Goal: Complete Application Form: Complete application form

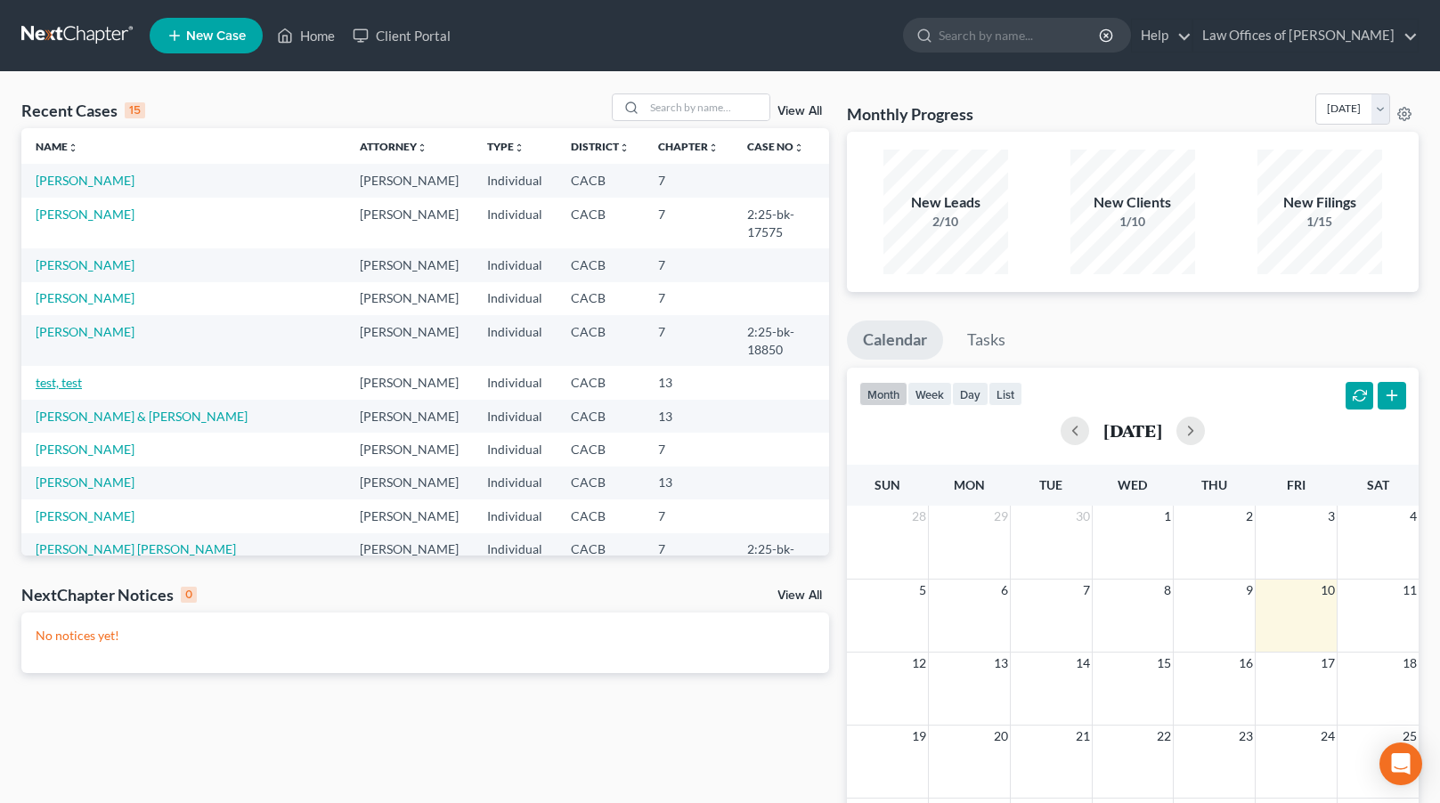
click at [47, 375] on link "test, test" at bounding box center [59, 382] width 46 height 15
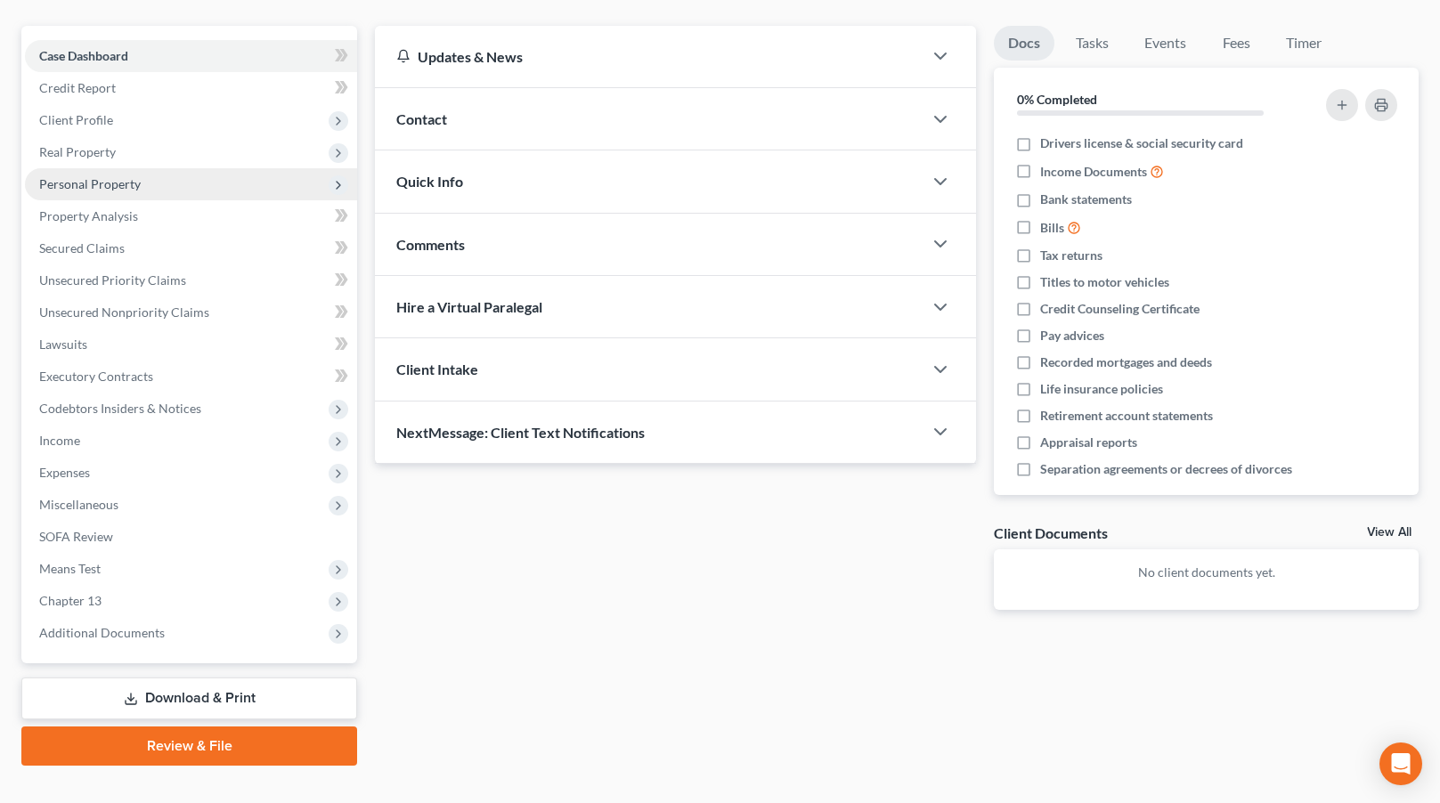
scroll to position [40, 0]
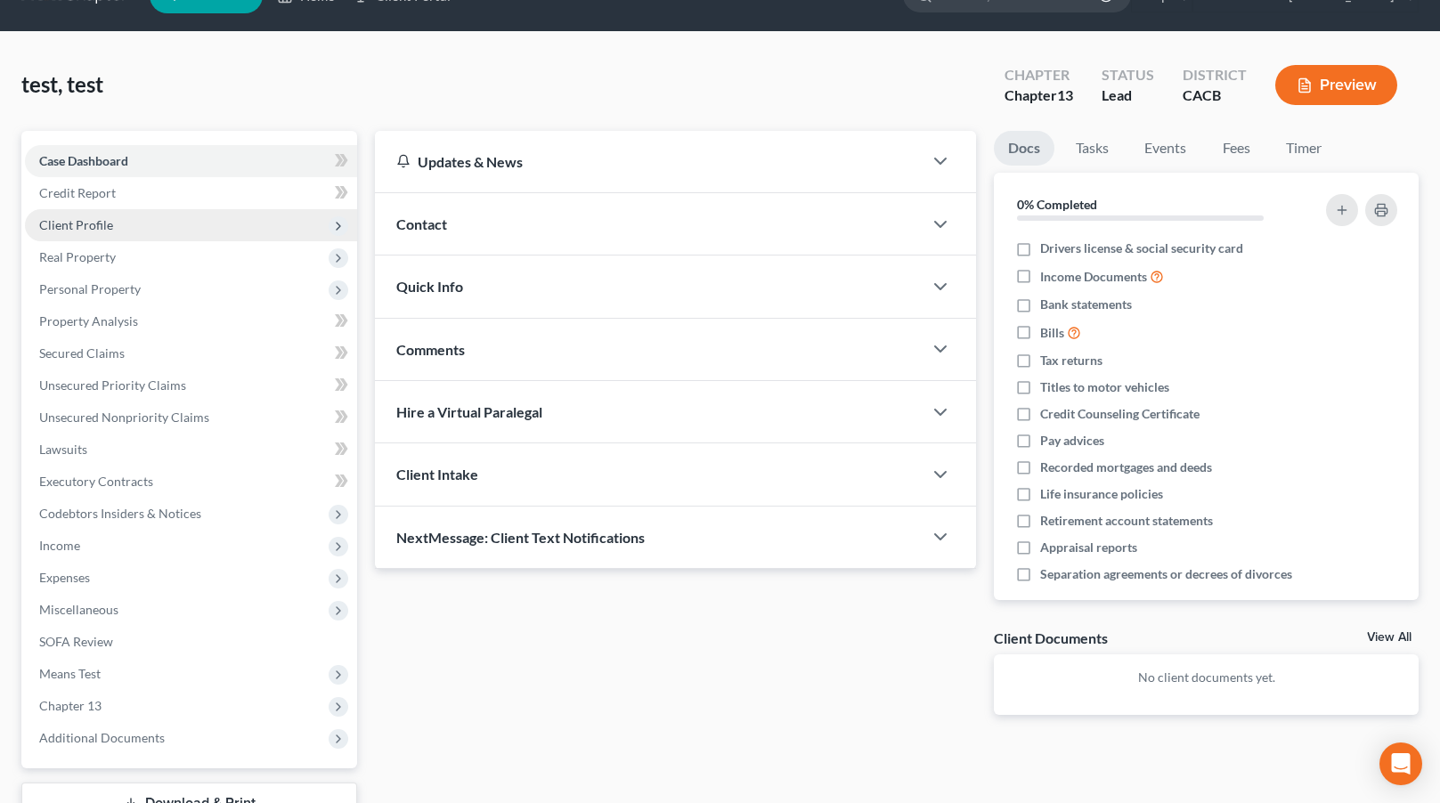
click at [168, 233] on span "Client Profile" at bounding box center [191, 225] width 332 height 32
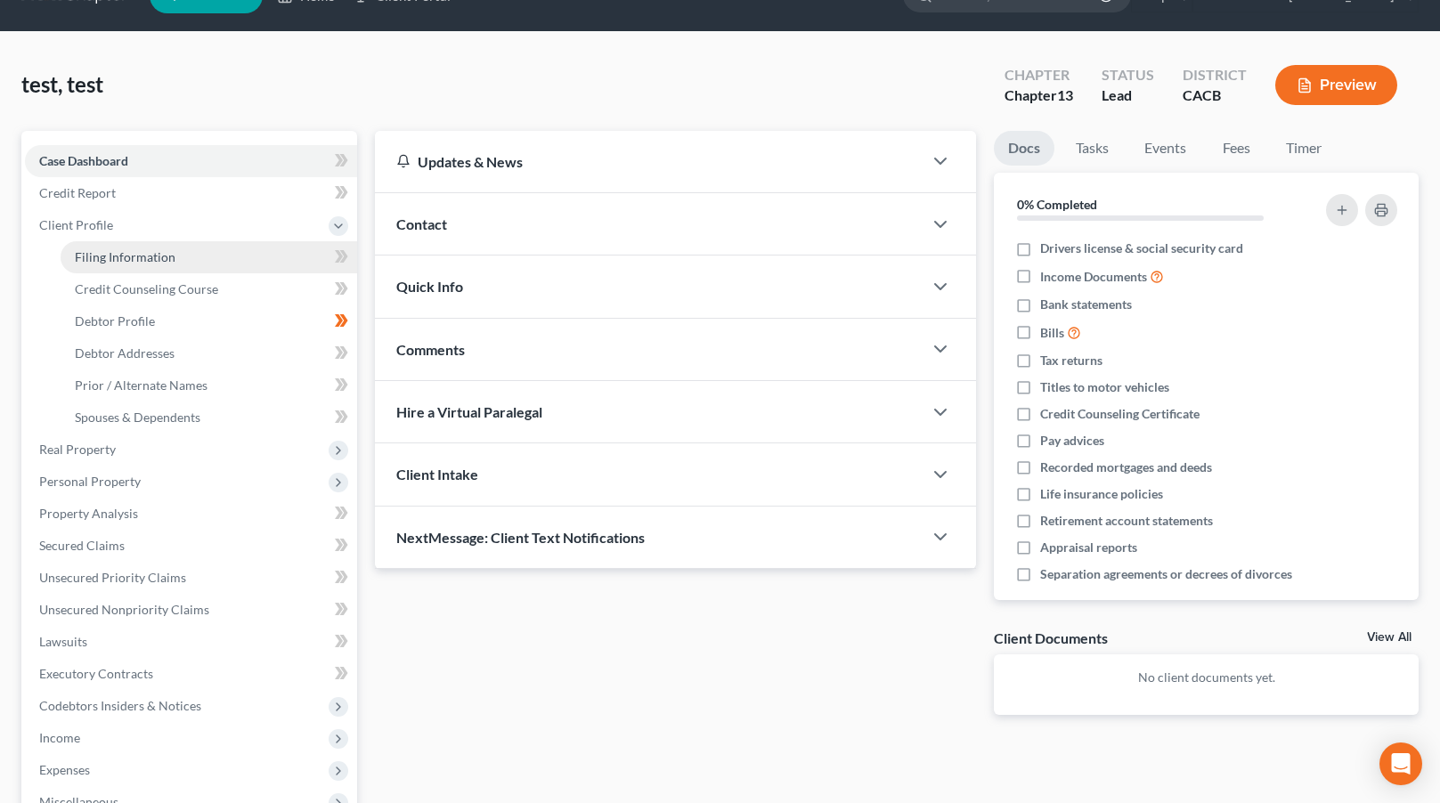
click at [228, 262] on link "Filing Information" at bounding box center [209, 257] width 297 height 32
select select "1"
select select "0"
select select "3"
select select "4"
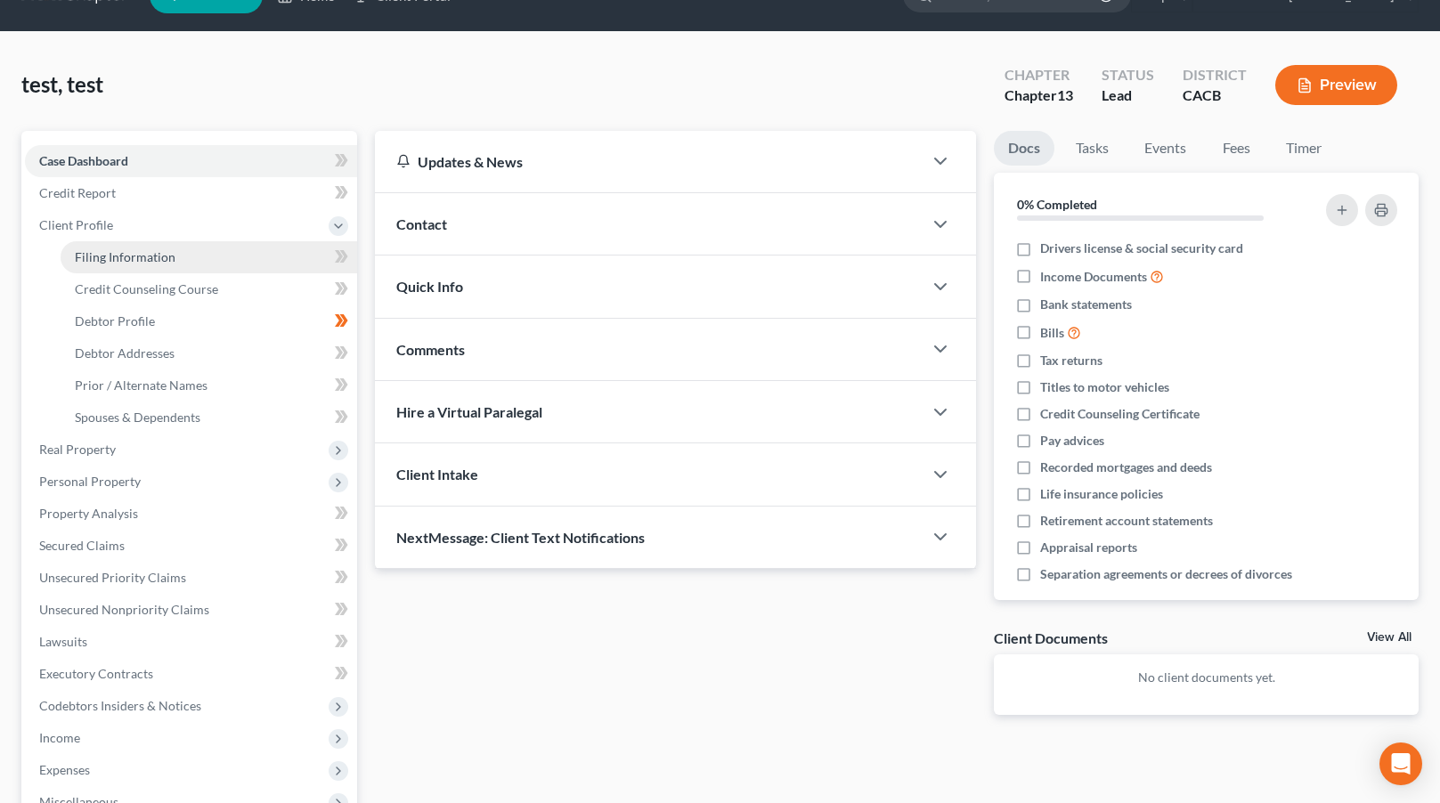
select select "1"
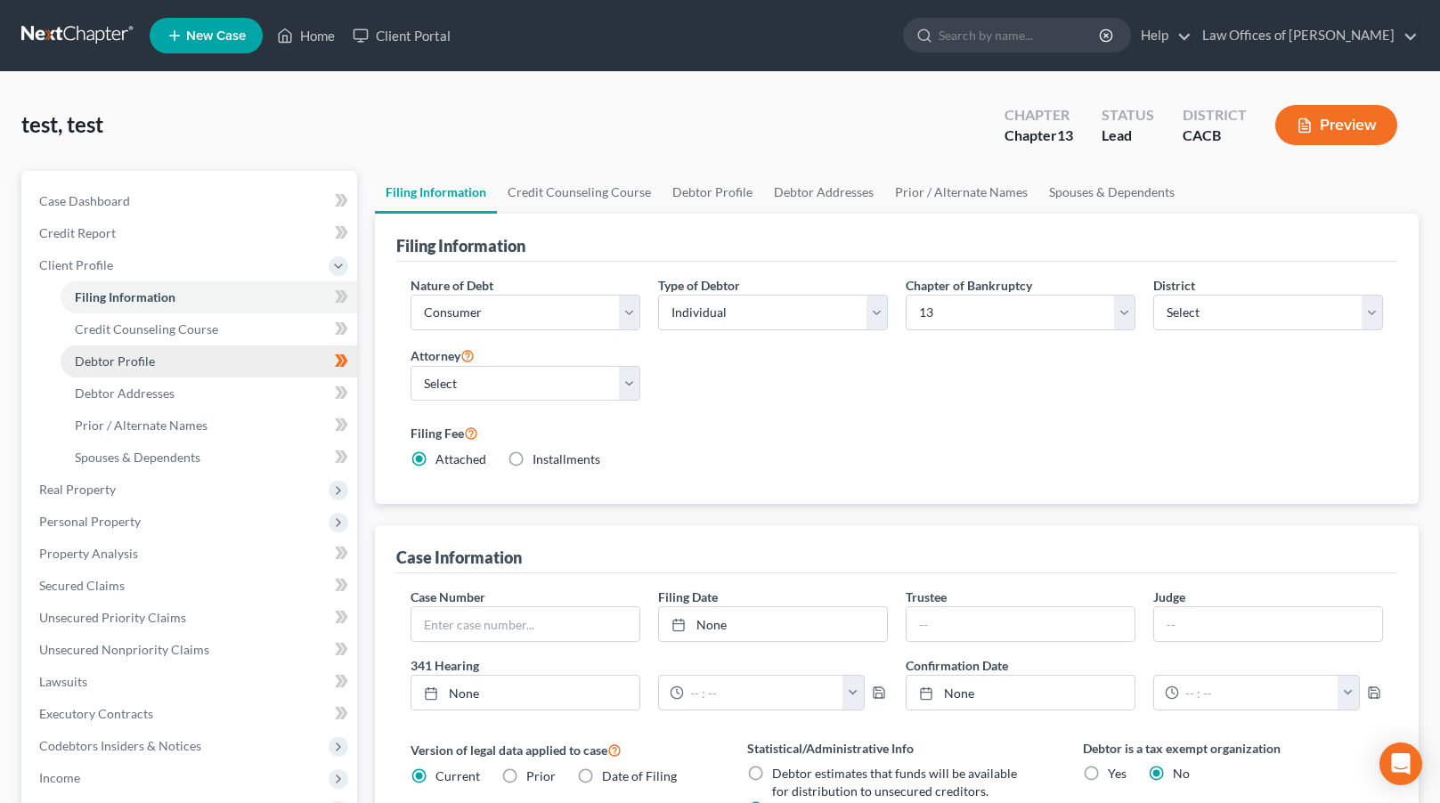
drag, startPoint x: 188, startPoint y: 362, endPoint x: 205, endPoint y: 359, distance: 17.1
click at [188, 362] on link "Debtor Profile" at bounding box center [209, 362] width 297 height 32
select select "1"
select select "2"
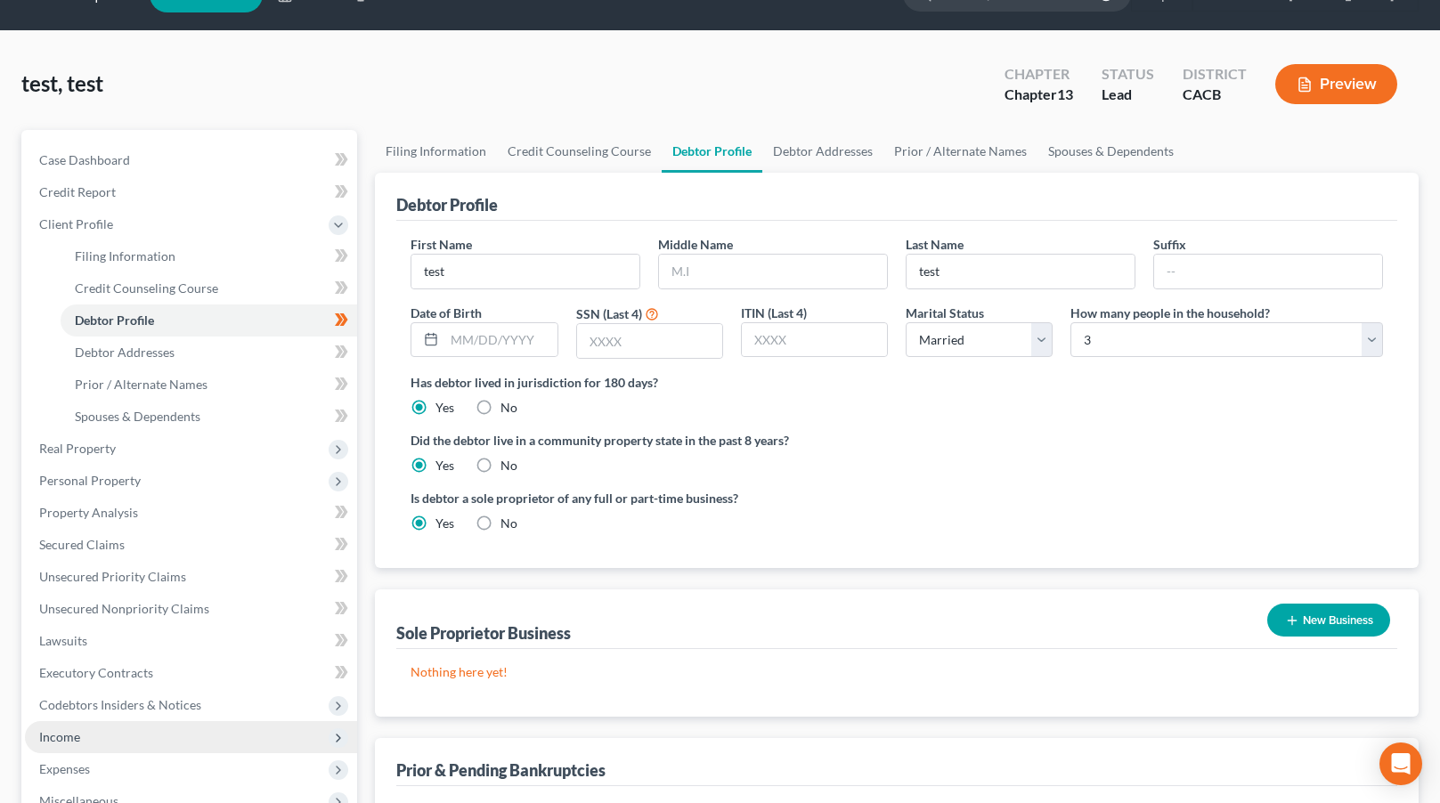
scroll to position [286, 0]
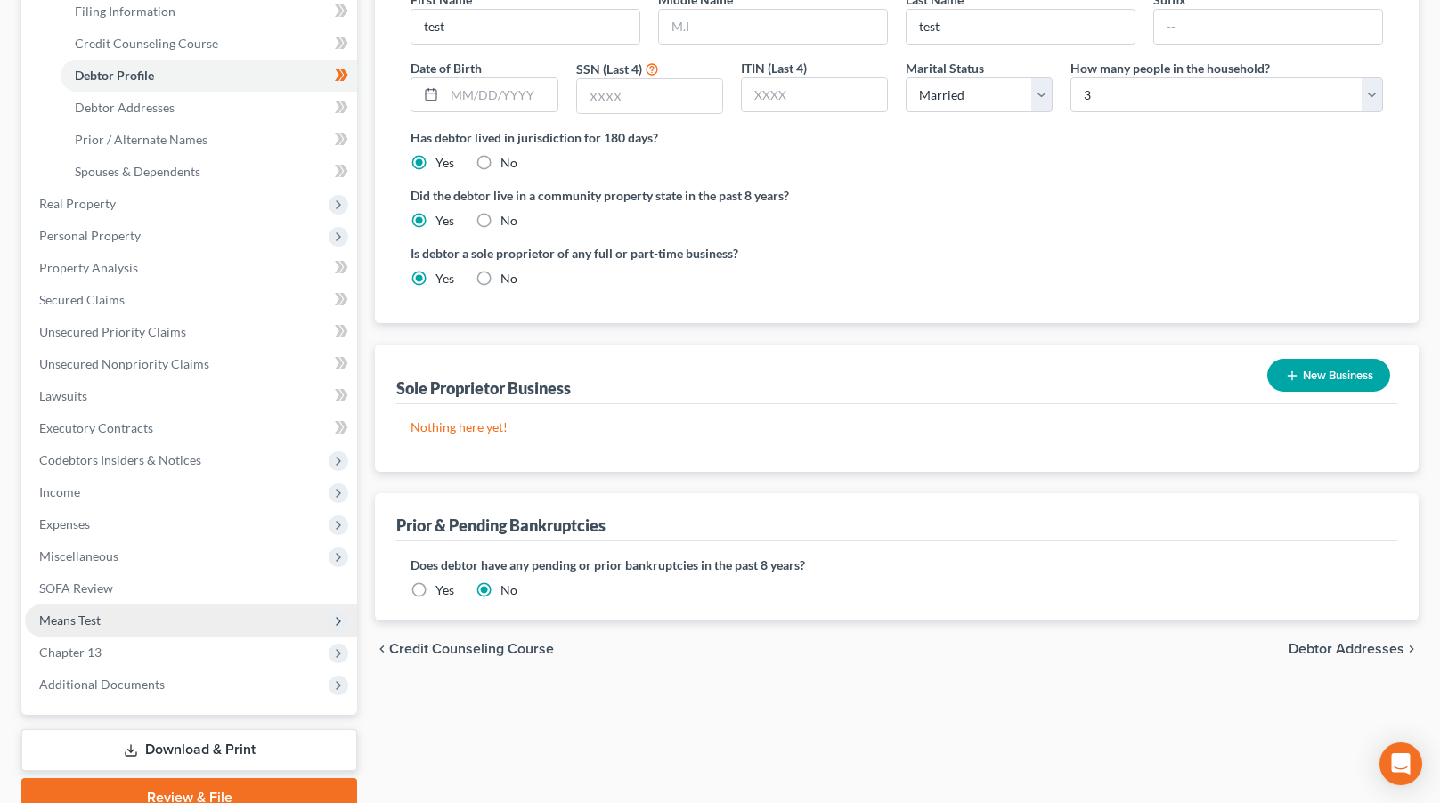
click at [147, 621] on span "Means Test" at bounding box center [191, 621] width 332 height 32
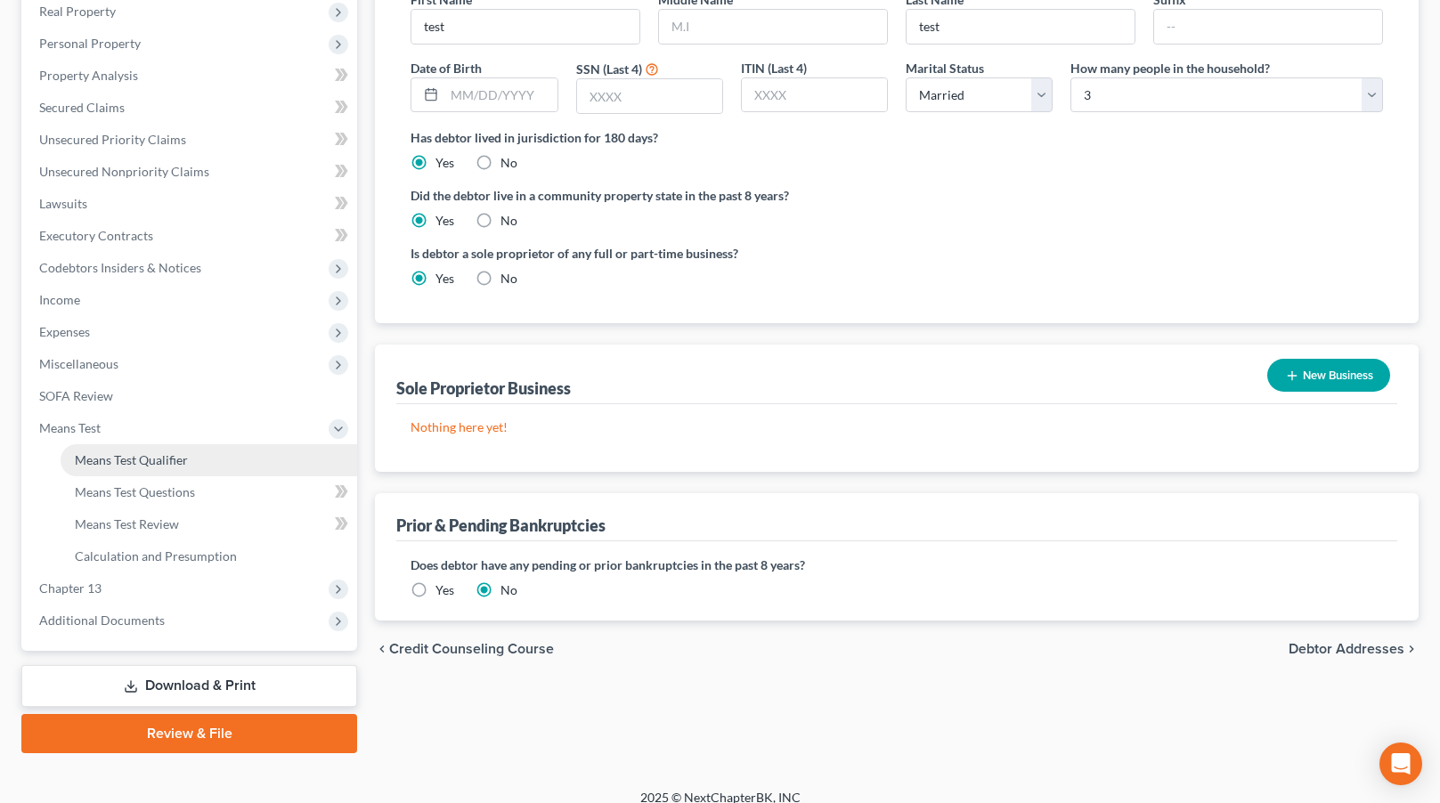
click at [194, 454] on link "Means Test Qualifier" at bounding box center [209, 460] width 297 height 32
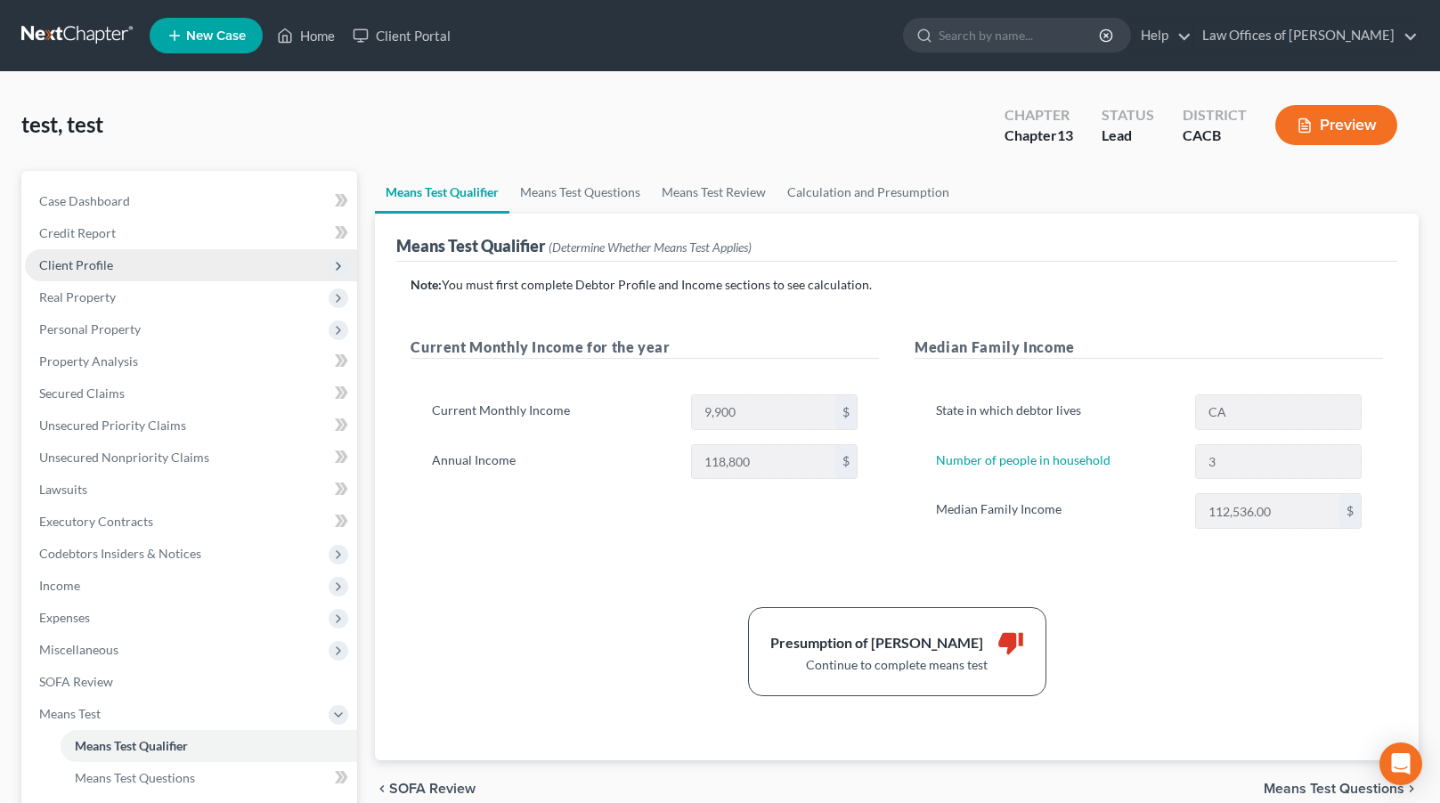
click at [200, 269] on span "Client Profile" at bounding box center [191, 265] width 332 height 32
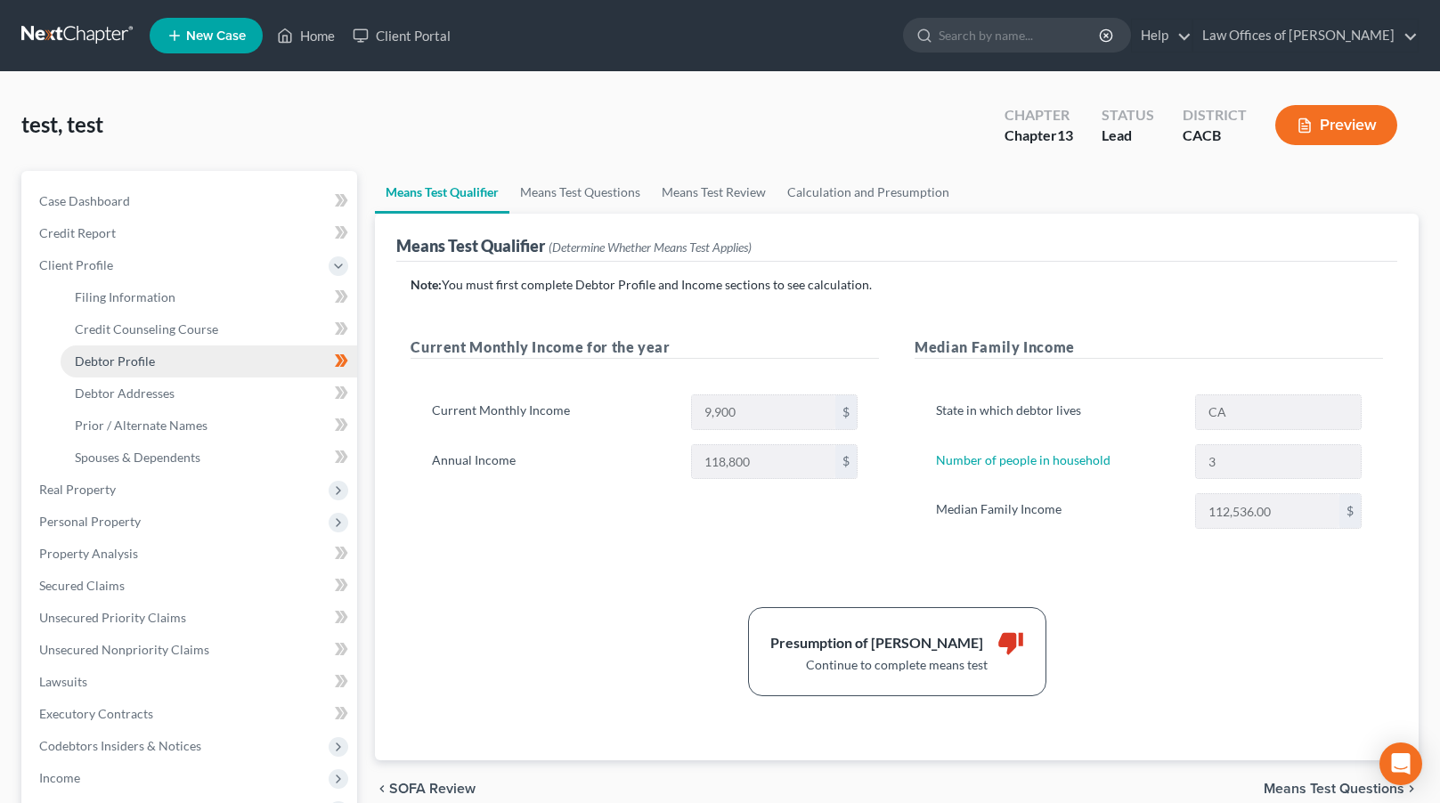
click at [215, 363] on link "Debtor Profile" at bounding box center [209, 362] width 297 height 32
select select "1"
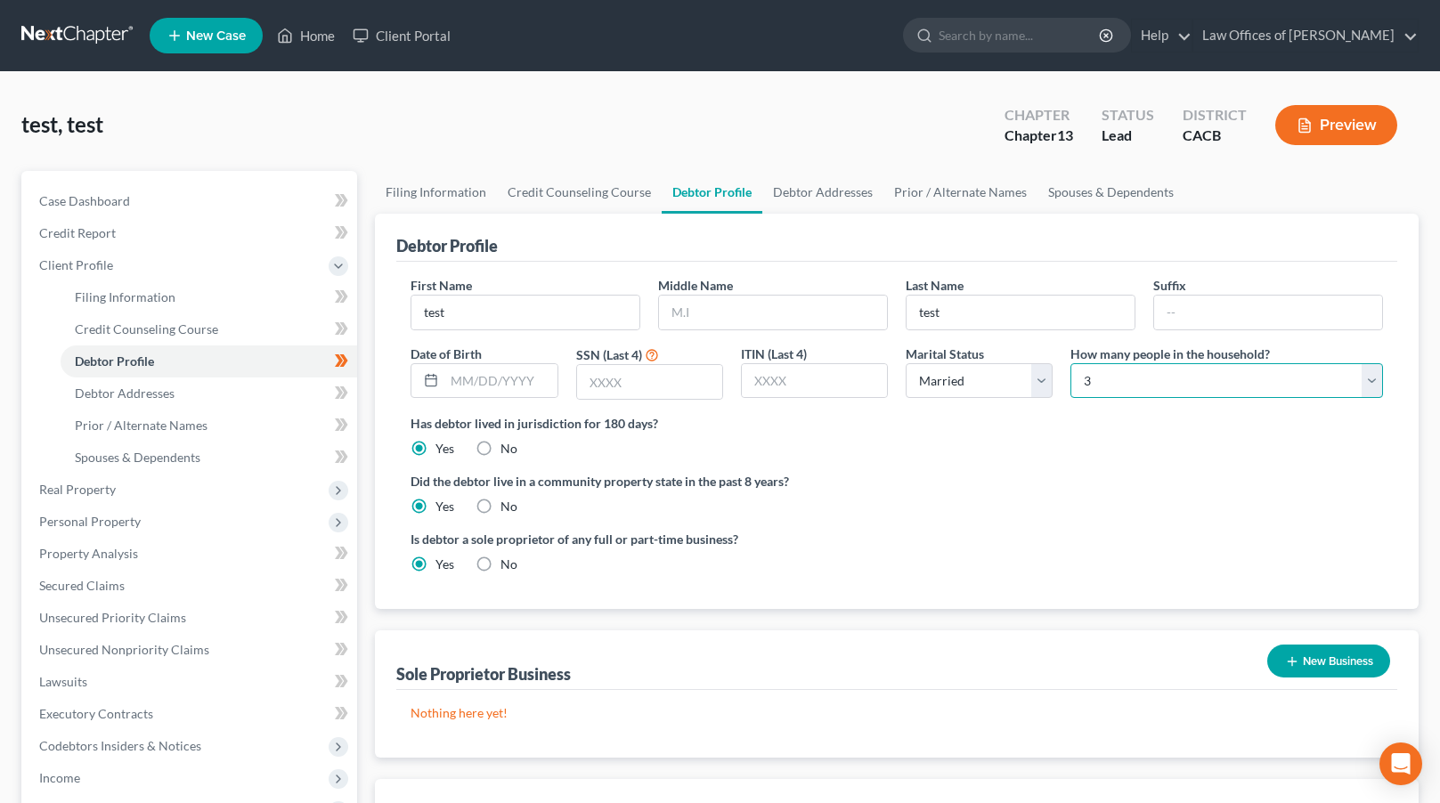
click at [1201, 390] on select "Select 1 2 3 4 5 6 7 8 9 10 11 12 13 14 15 16 17 18 19 20" at bounding box center [1226, 381] width 313 height 36
select select "3"
click at [1070, 363] on select "Select 1 2 3 4 5 6 7 8 9 10 11 12 13 14 15 16 17 18 19 20" at bounding box center [1226, 381] width 313 height 36
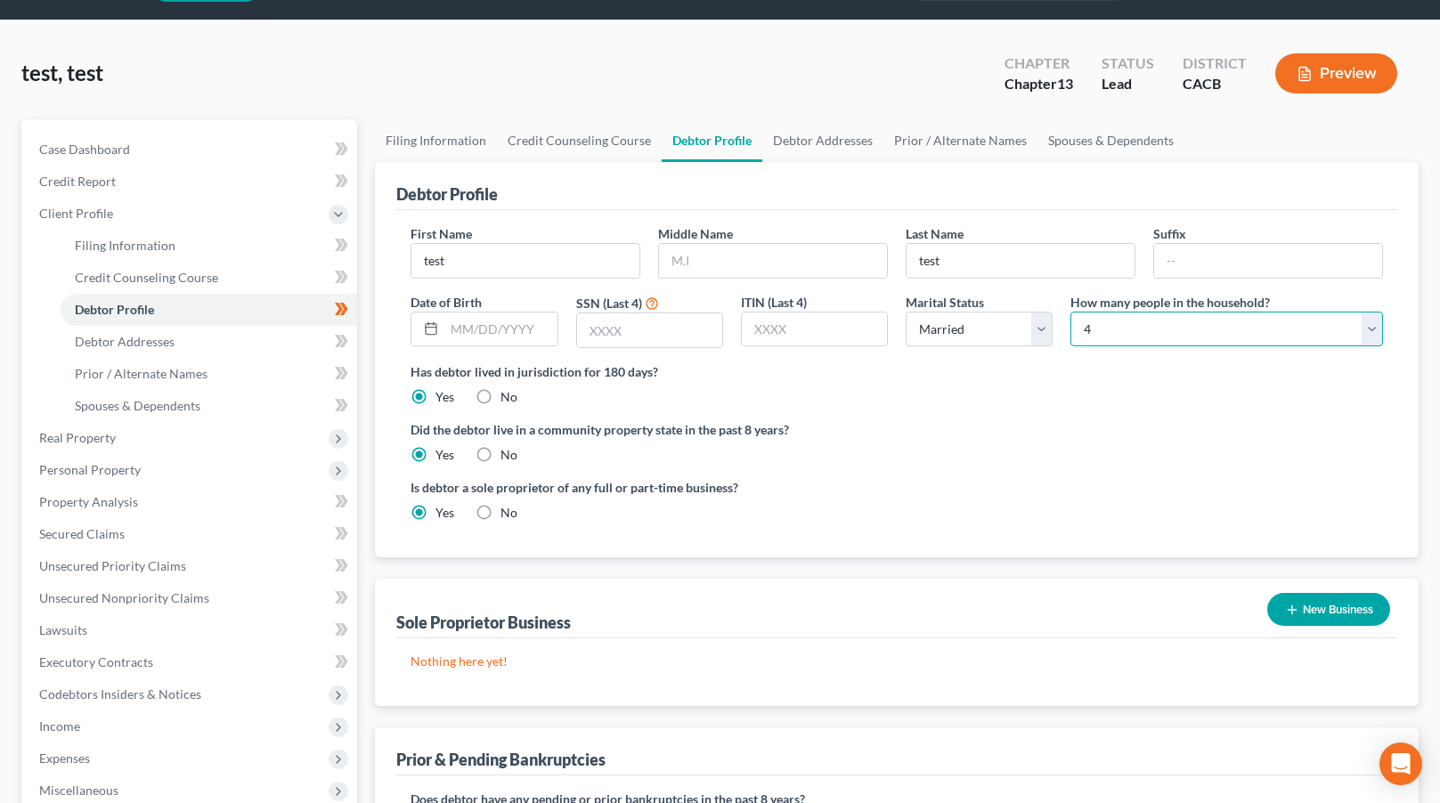
scroll to position [366, 0]
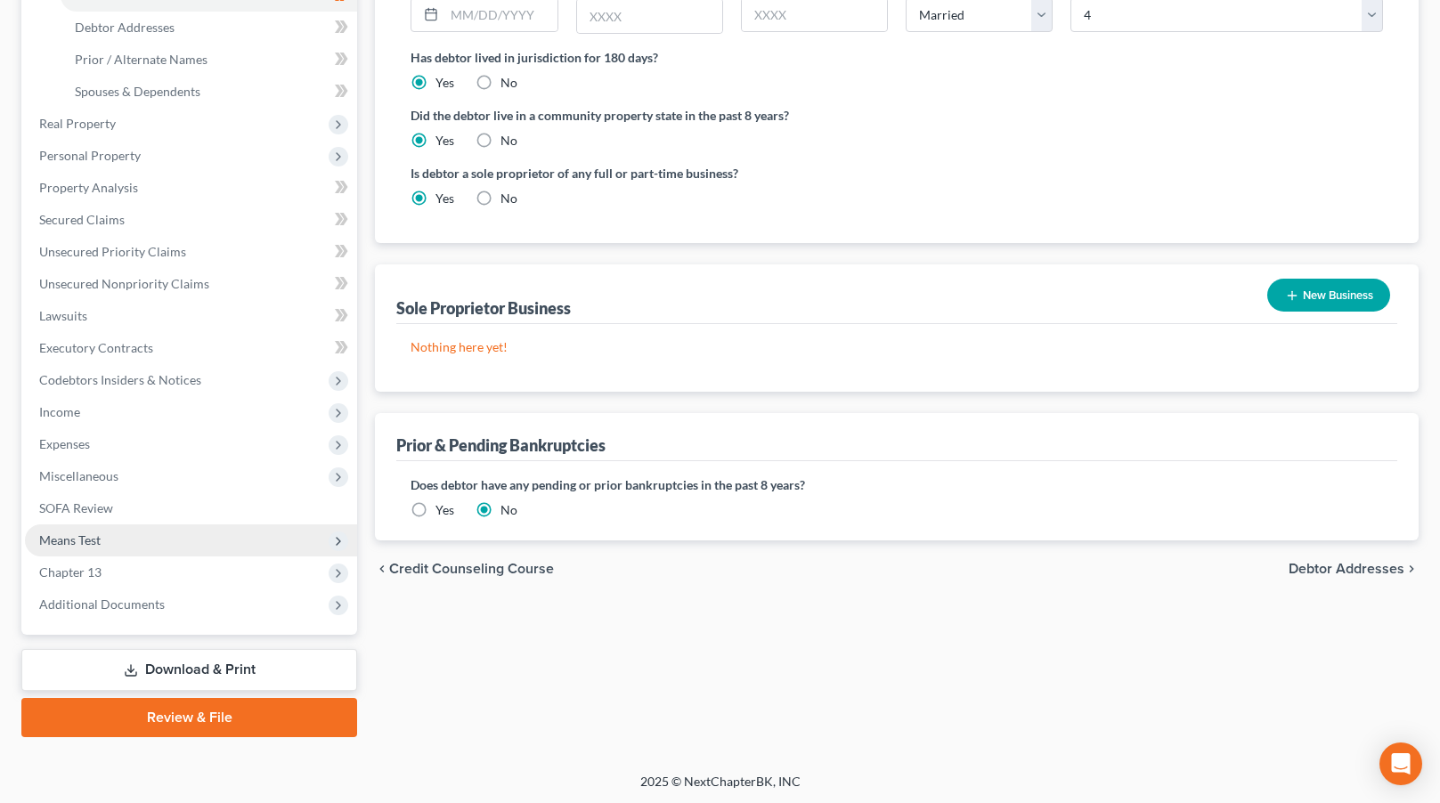
click at [144, 533] on span "Means Test" at bounding box center [191, 541] width 332 height 32
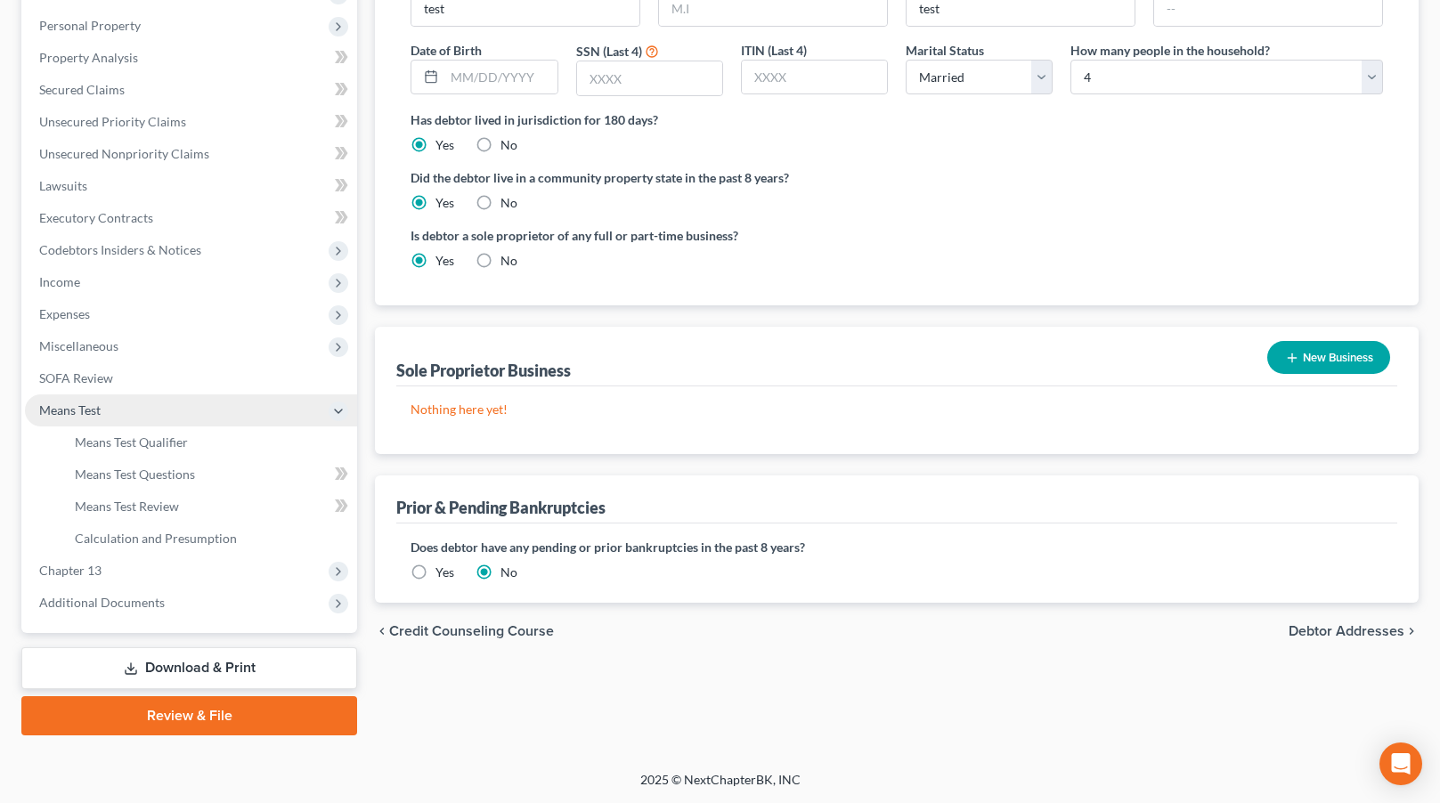
scroll to position [302, 0]
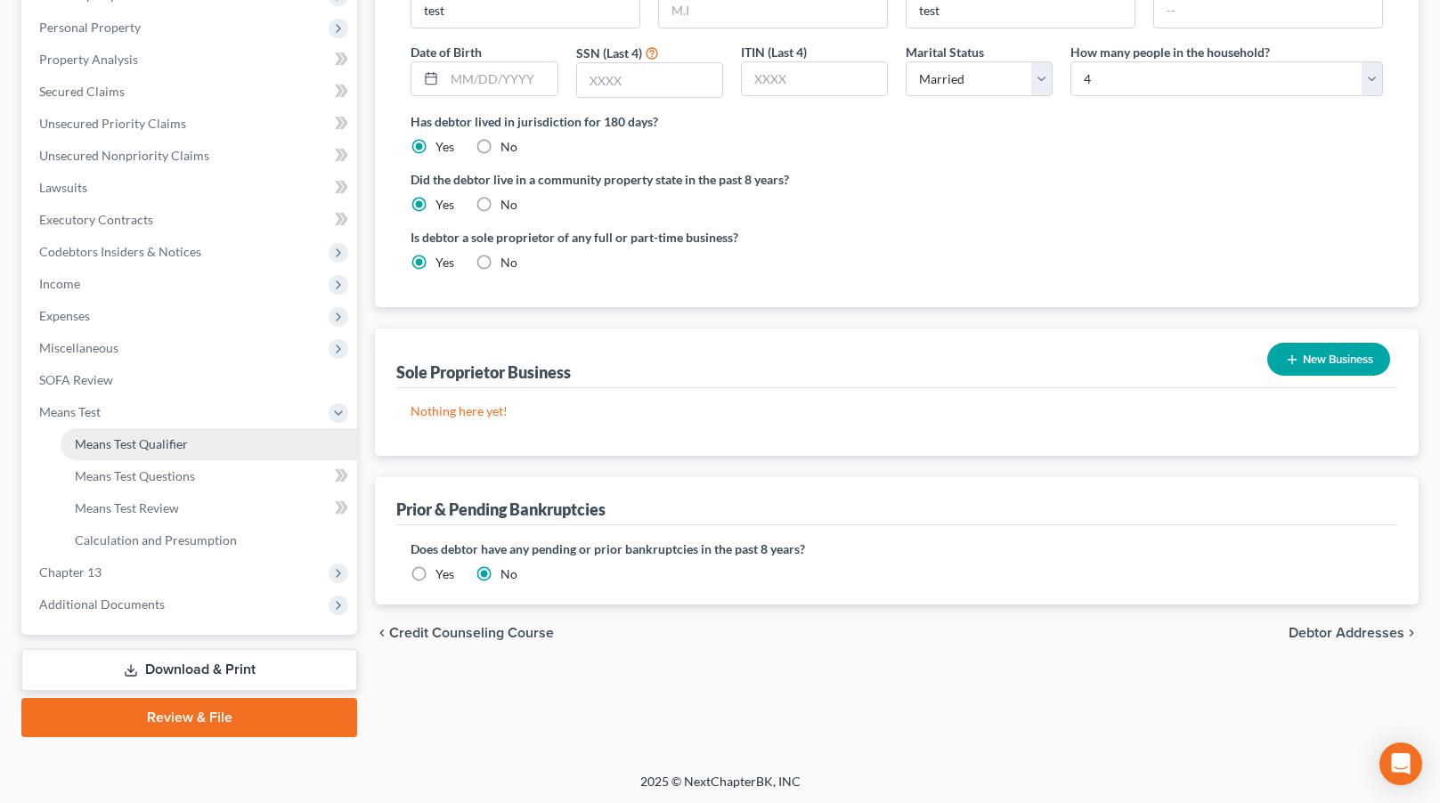
click at [195, 440] on link "Means Test Qualifier" at bounding box center [209, 444] width 297 height 32
